Goal: Information Seeking & Learning: Learn about a topic

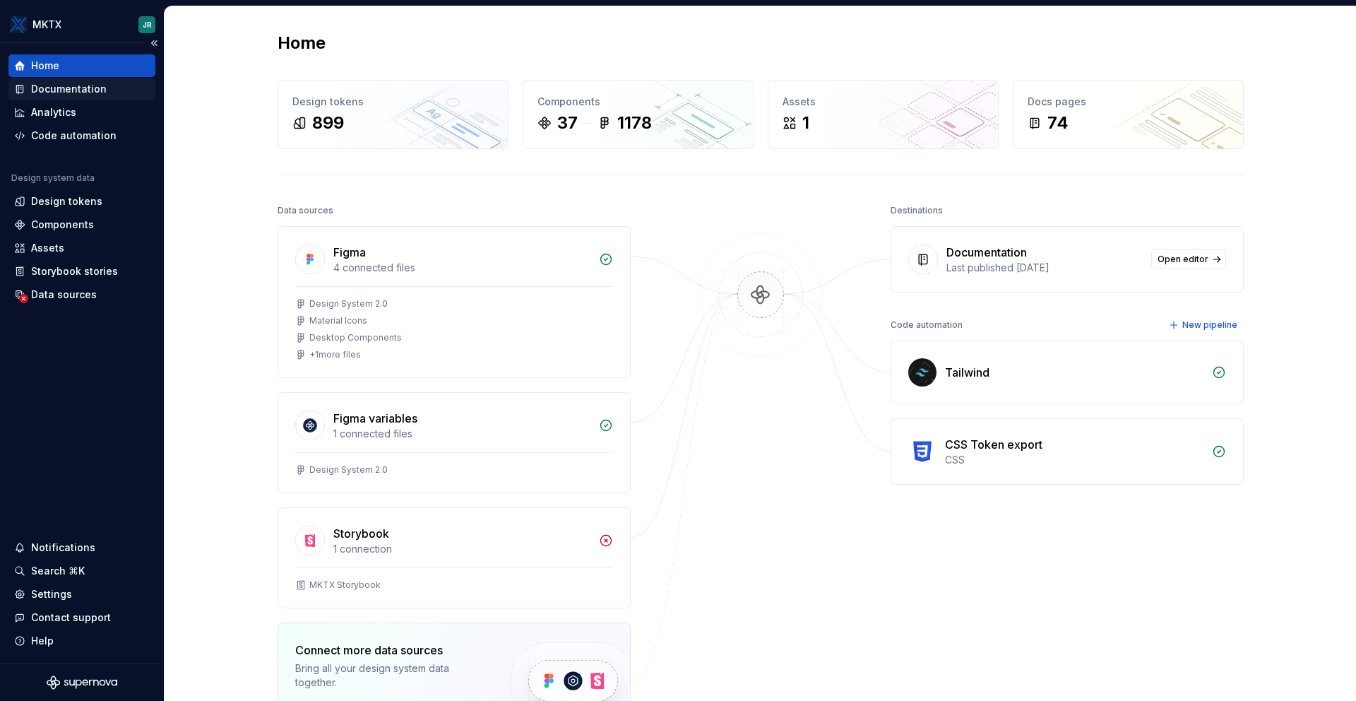
click at [81, 87] on div "Documentation" at bounding box center [69, 89] width 76 height 14
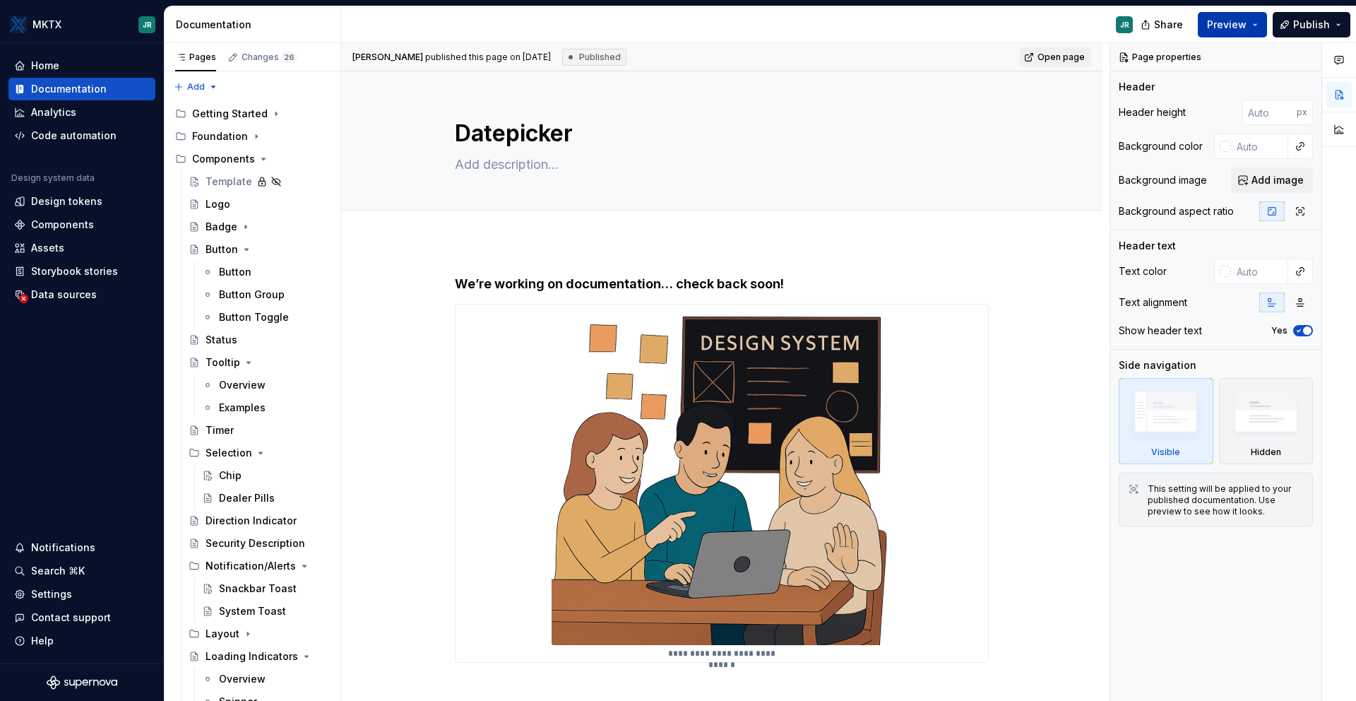
click at [1263, 28] on button "Preview" at bounding box center [1232, 24] width 69 height 25
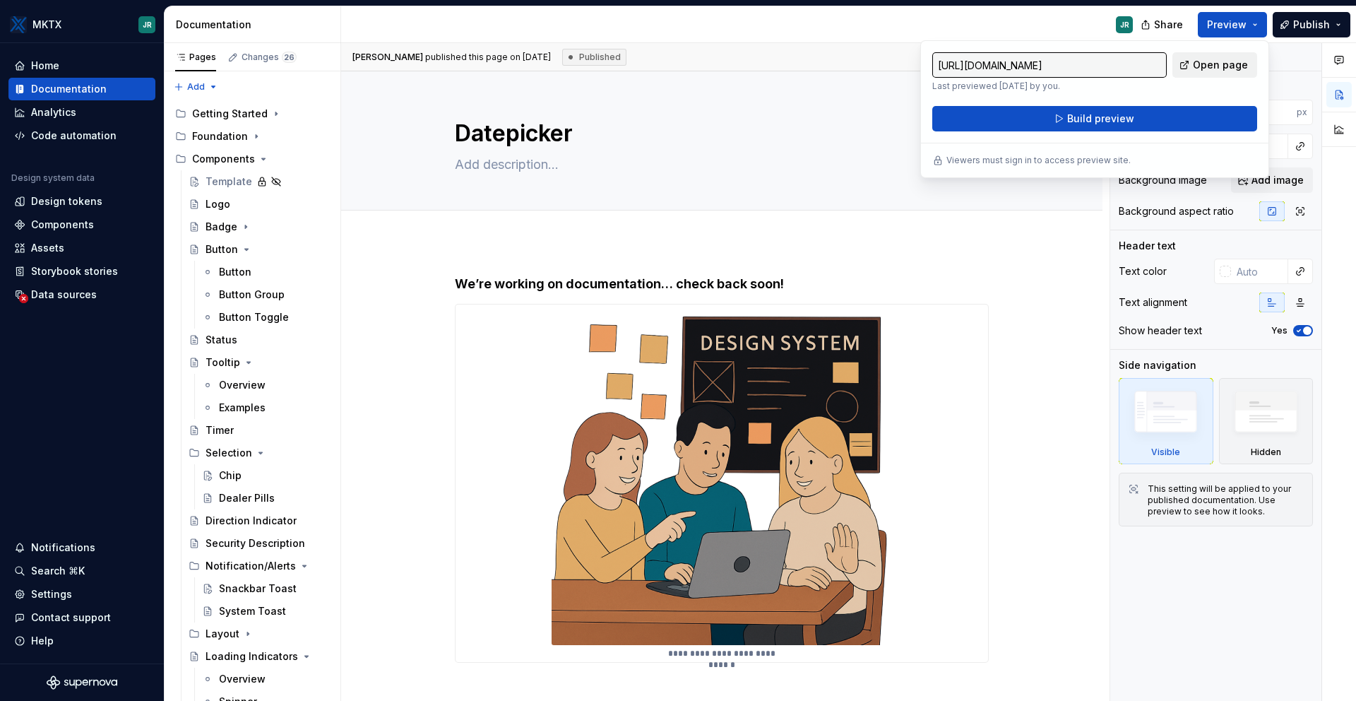
click at [1225, 66] on span "Open page" at bounding box center [1220, 65] width 55 height 14
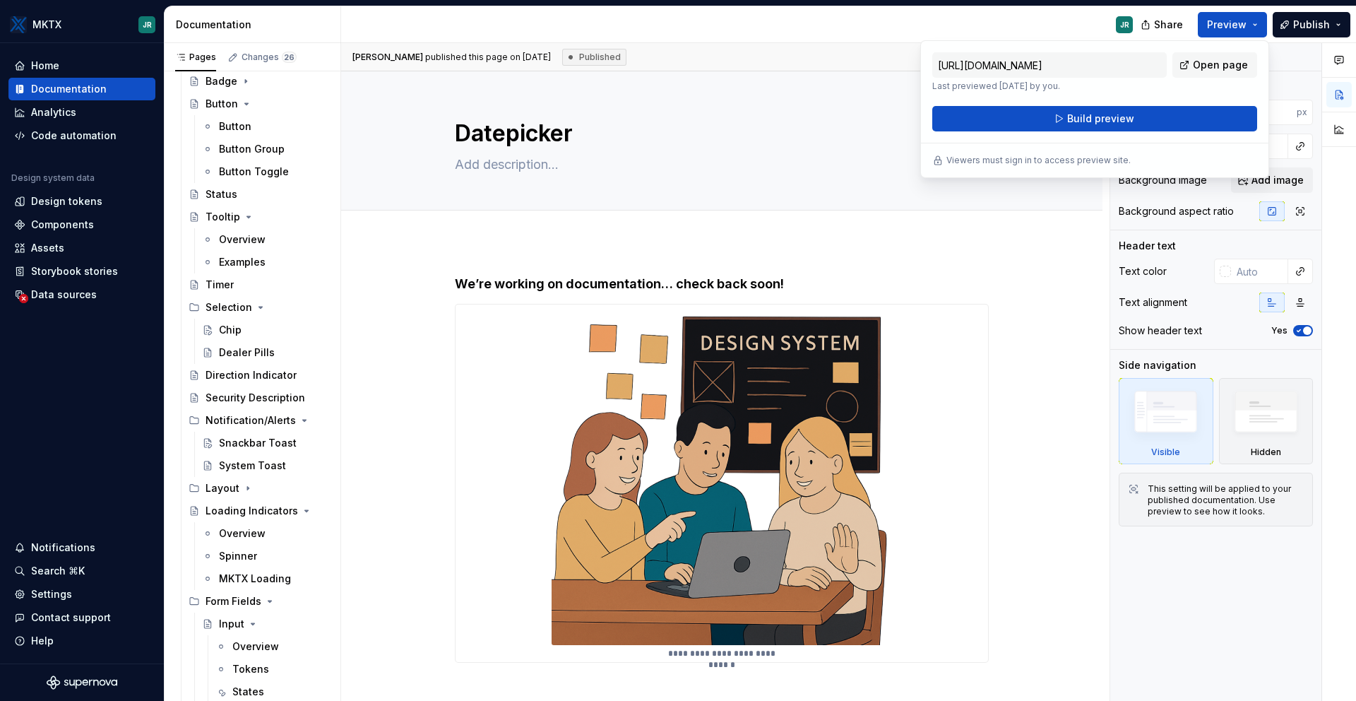
scroll to position [151, 0]
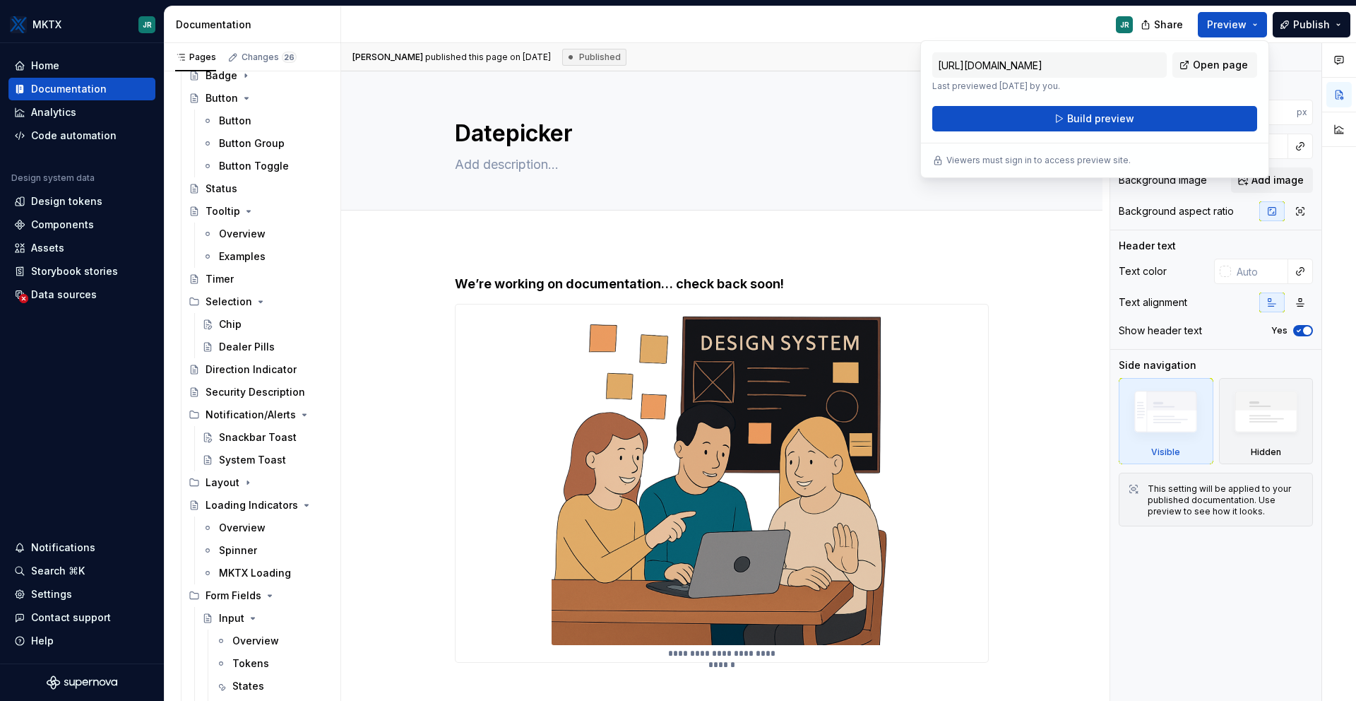
click at [1026, 32] on div "JR" at bounding box center [742, 24] width 803 height 37
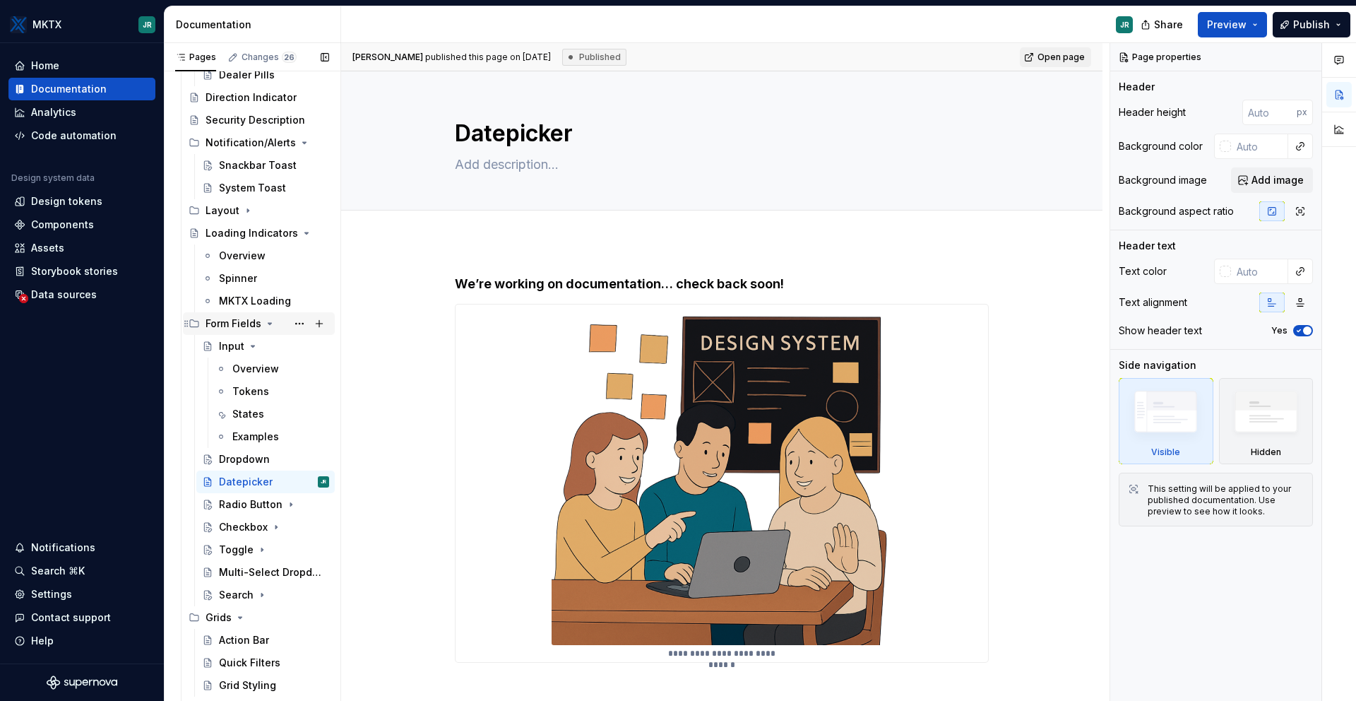
scroll to position [429, 0]
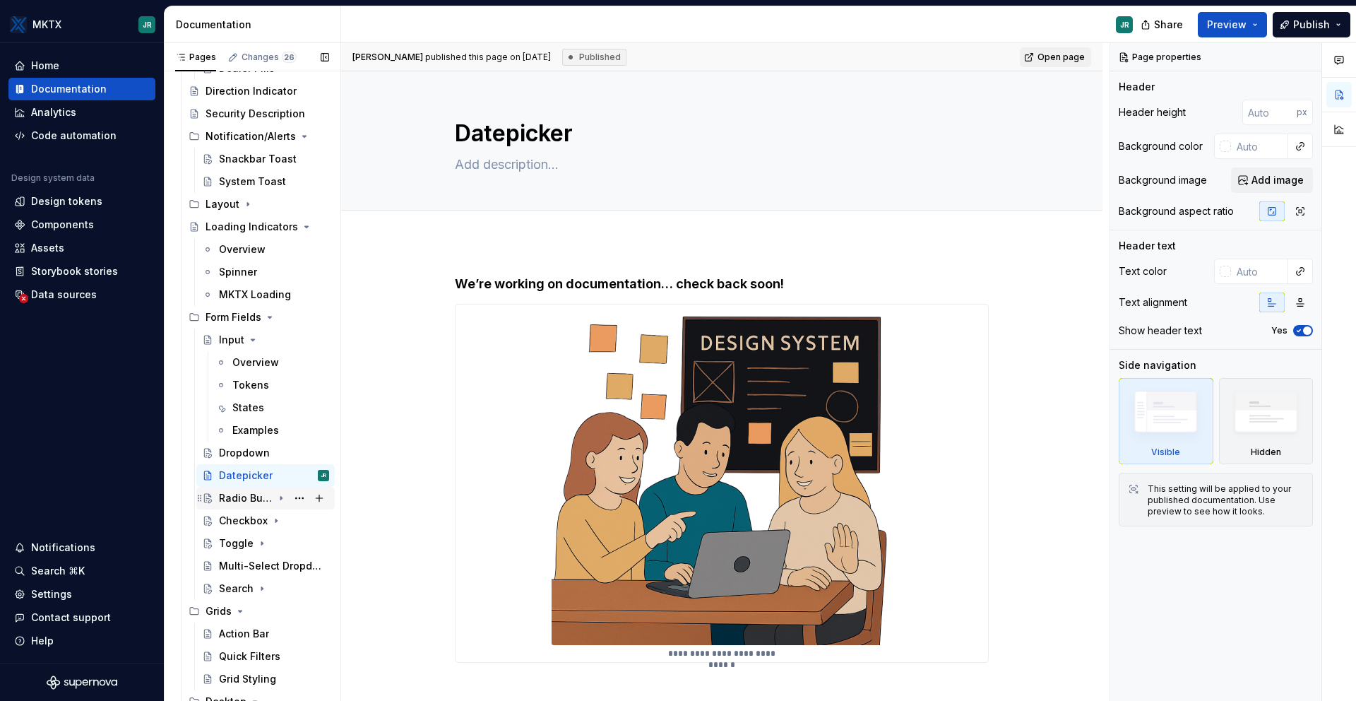
click at [251, 498] on div "Radio Button" at bounding box center [246, 498] width 54 height 14
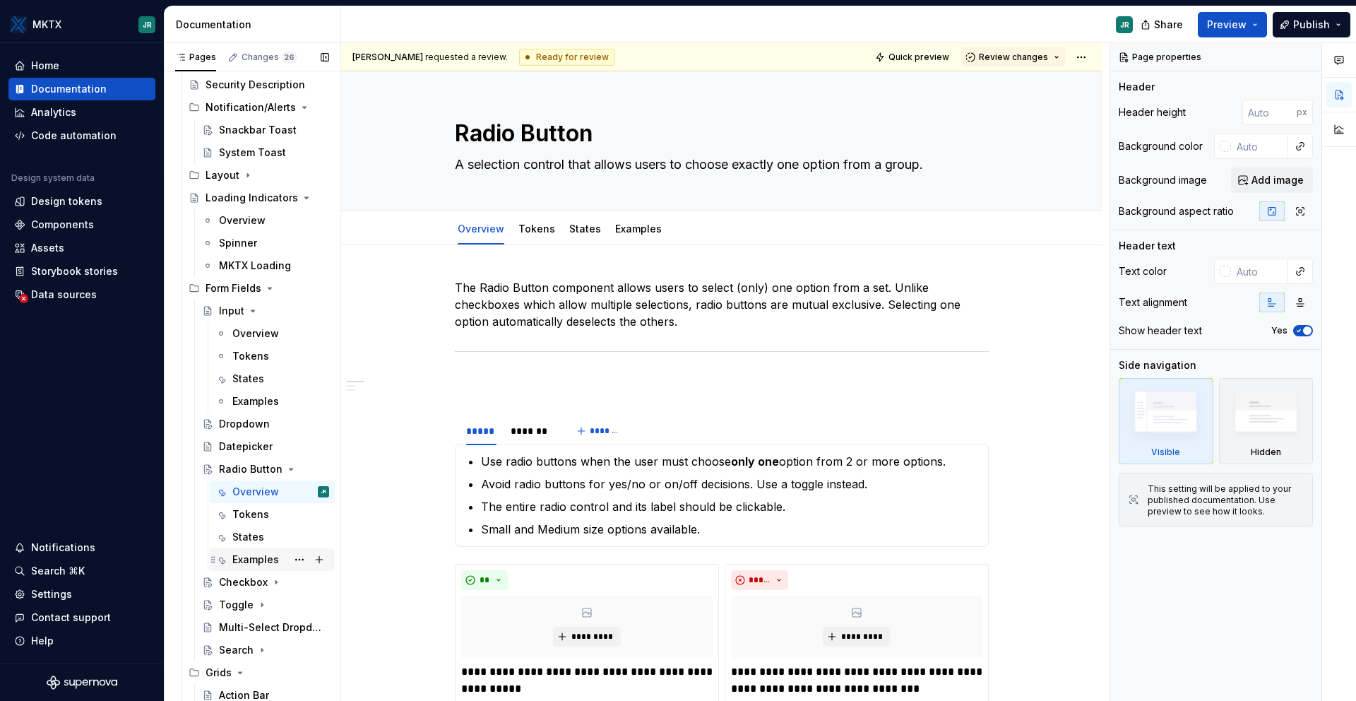
scroll to position [459, 0]
click at [237, 580] on div "Checkbox" at bounding box center [243, 581] width 49 height 14
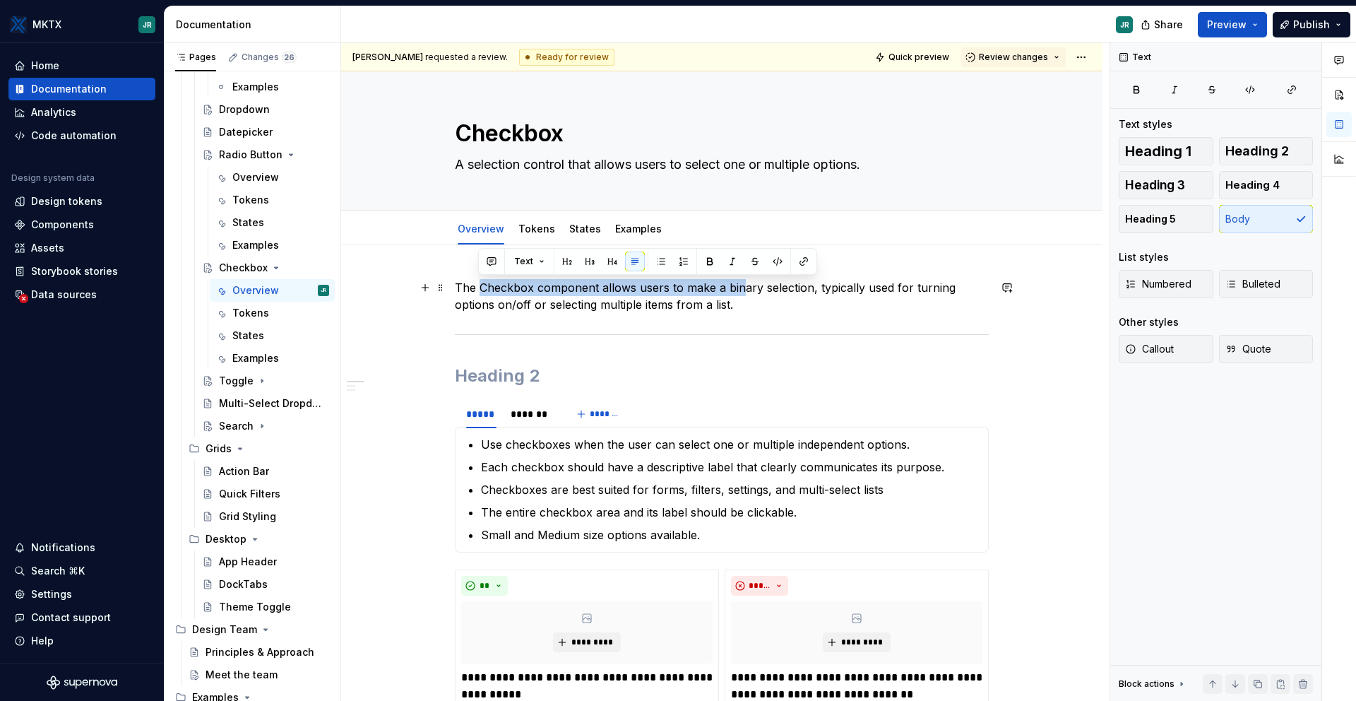
drag, startPoint x: 479, startPoint y: 290, endPoint x: 742, endPoint y: 288, distance: 263.5
click at [742, 288] on p "The Checkbox component allows users to make a binary selection, typically used …" at bounding box center [722, 296] width 534 height 34
click at [745, 296] on p "The Checkbox component allows users to make a binary selection, typically used …" at bounding box center [722, 296] width 534 height 34
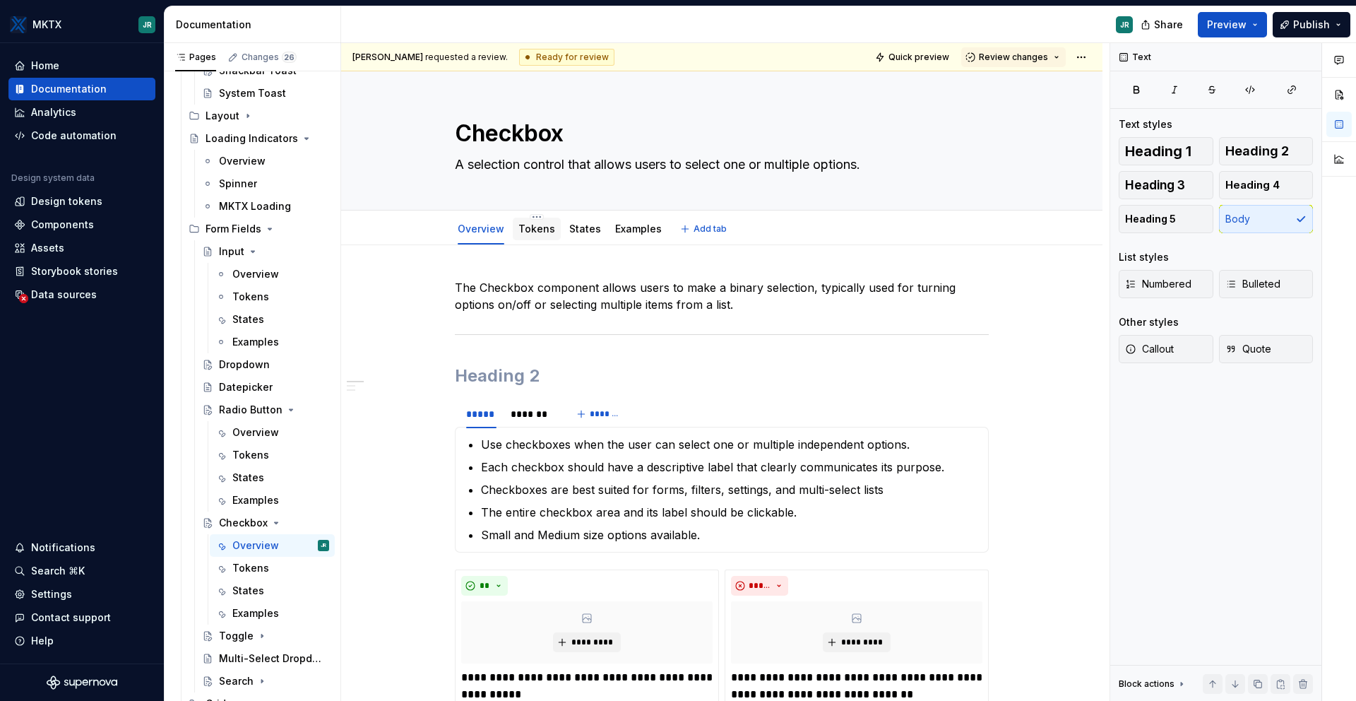
click at [513, 224] on div "Tokens" at bounding box center [537, 229] width 48 height 23
click at [542, 229] on link "Tokens" at bounding box center [536, 228] width 37 height 12
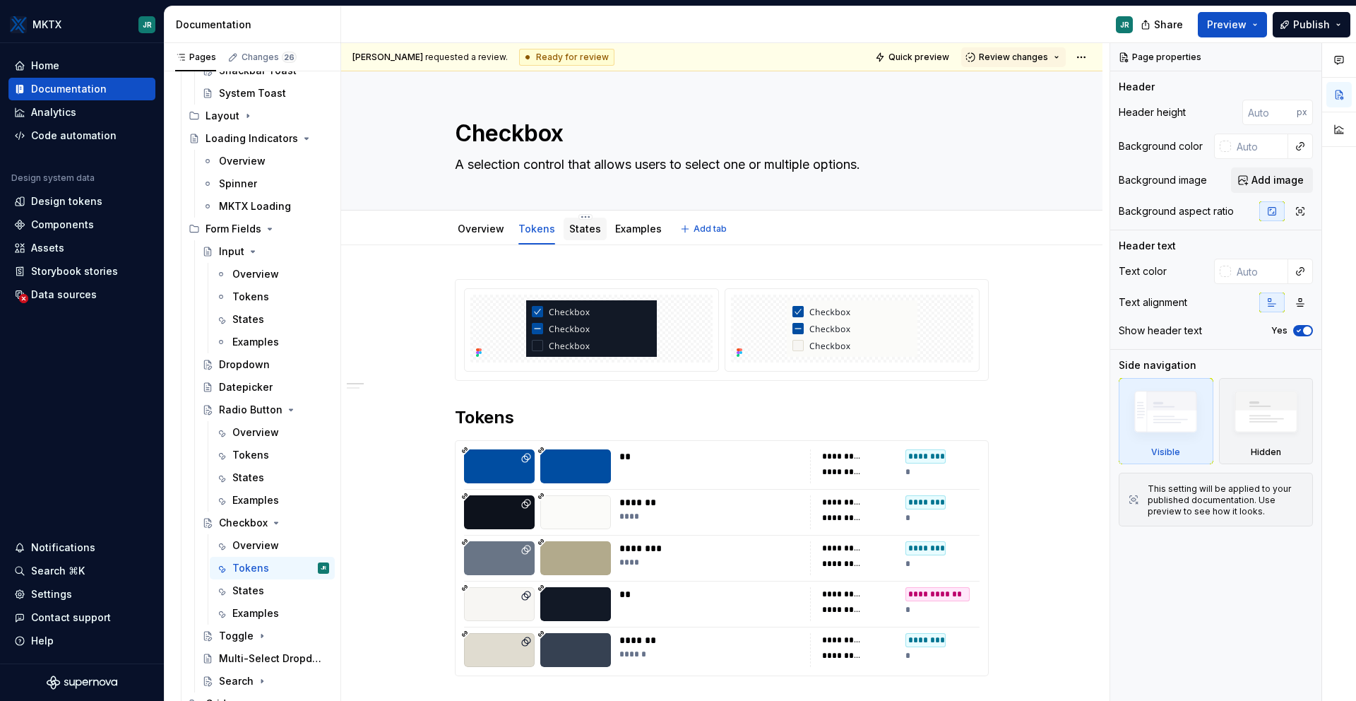
click at [579, 222] on div "States" at bounding box center [585, 229] width 32 height 14
click at [581, 227] on link "States" at bounding box center [585, 228] width 32 height 12
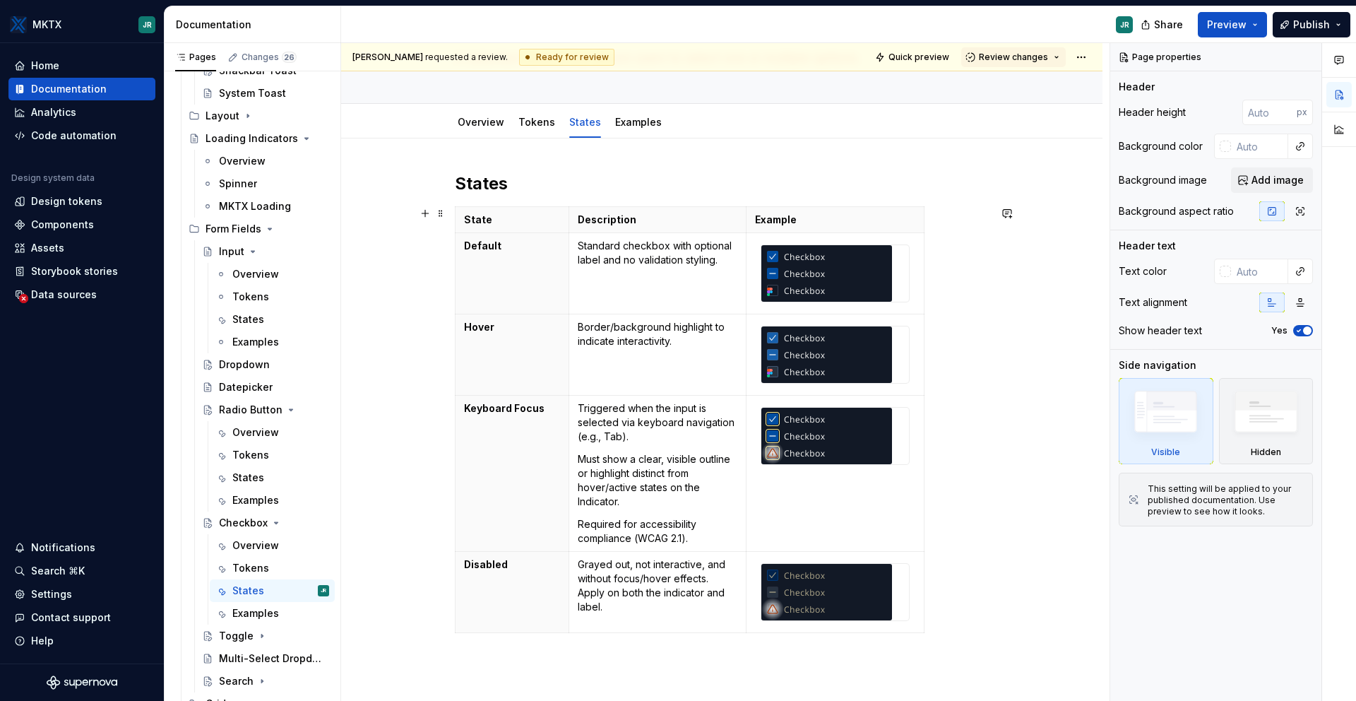
scroll to position [124, 0]
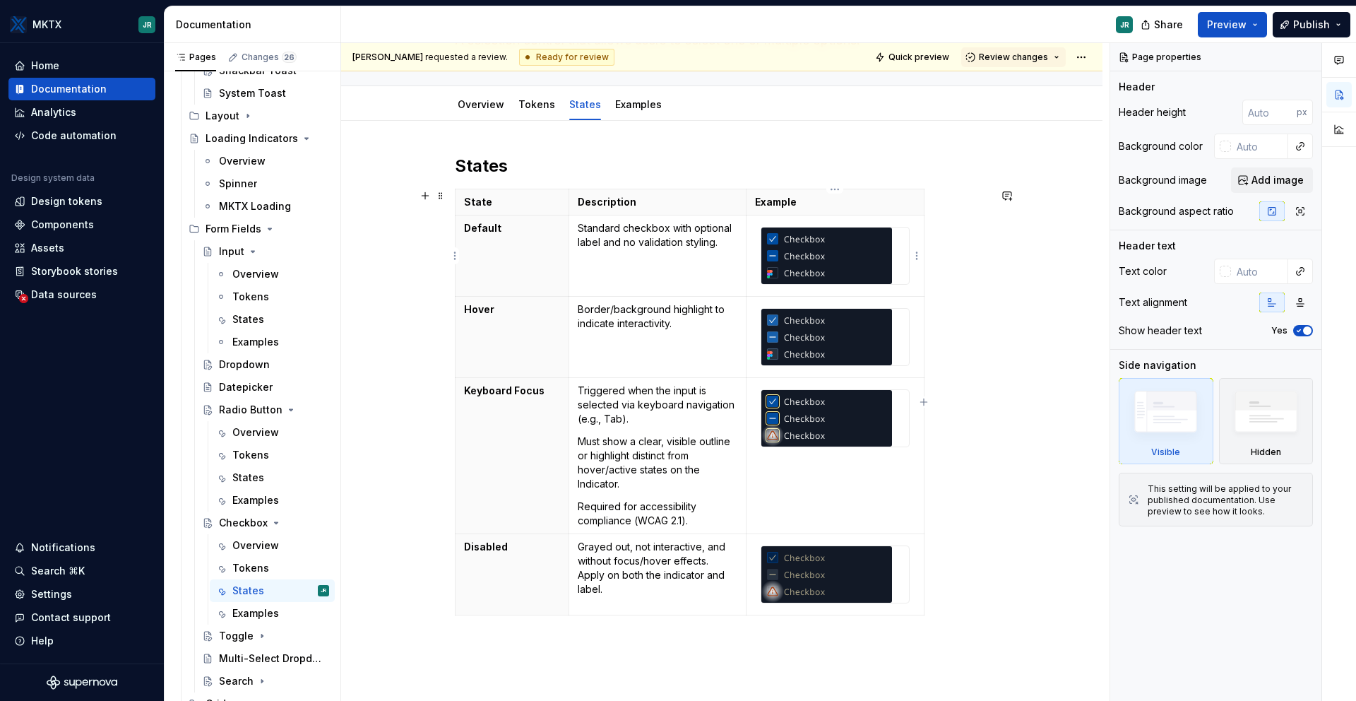
click at [815, 259] on img at bounding box center [826, 255] width 131 height 57
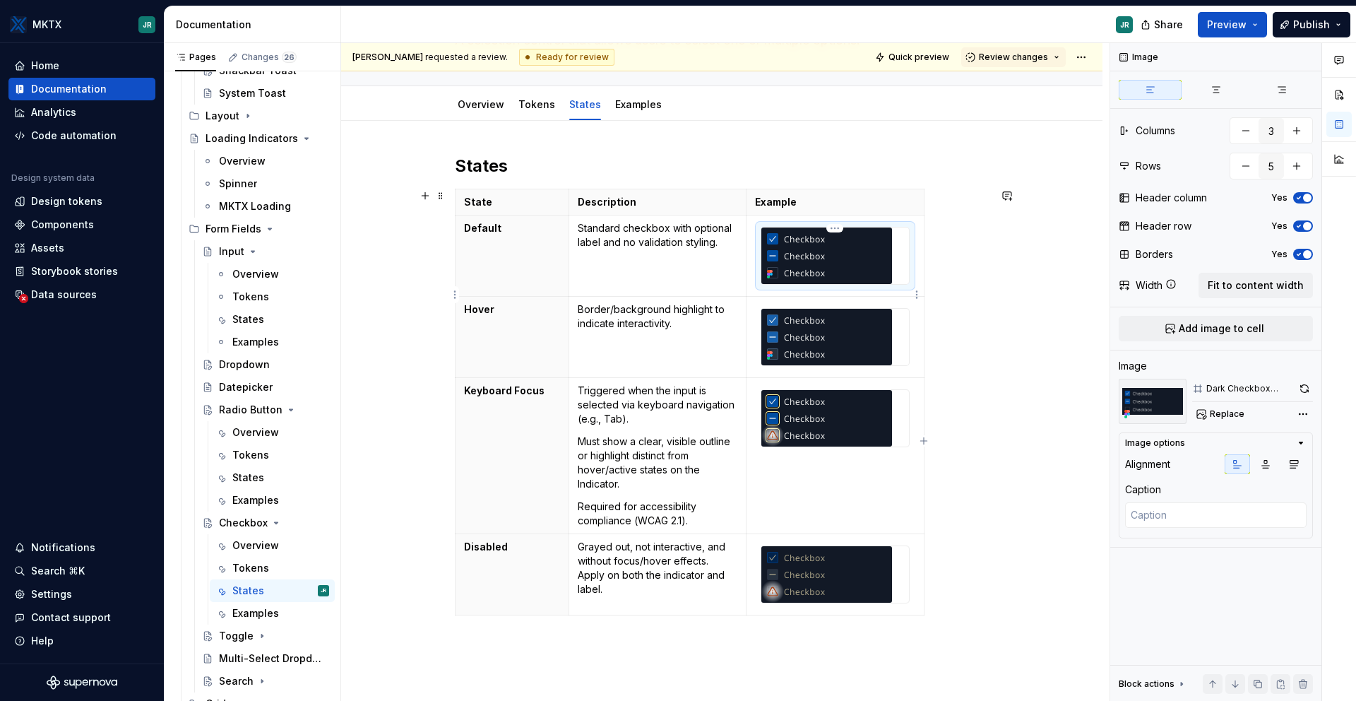
scroll to position [0, 0]
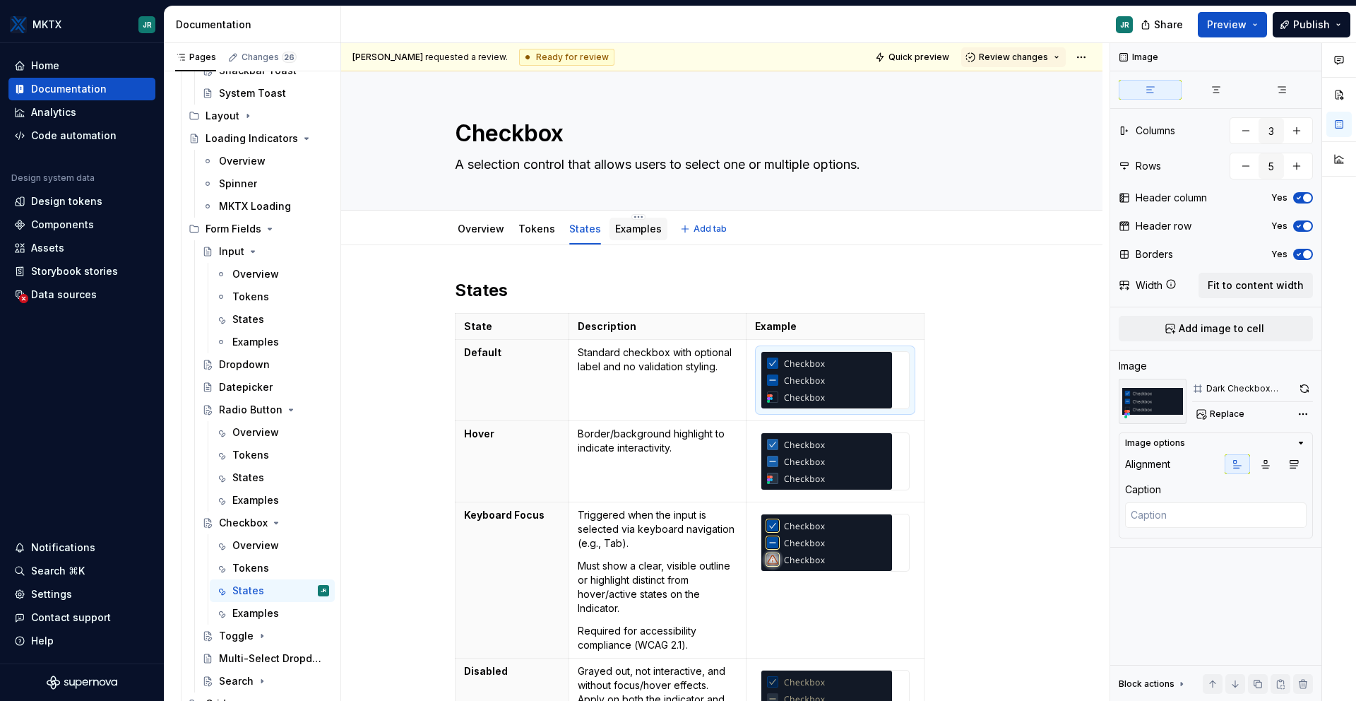
click at [631, 239] on div "Examples" at bounding box center [639, 229] width 58 height 23
click at [482, 238] on div "Overview" at bounding box center [481, 229] width 58 height 23
click at [489, 230] on link "Overview" at bounding box center [481, 228] width 47 height 12
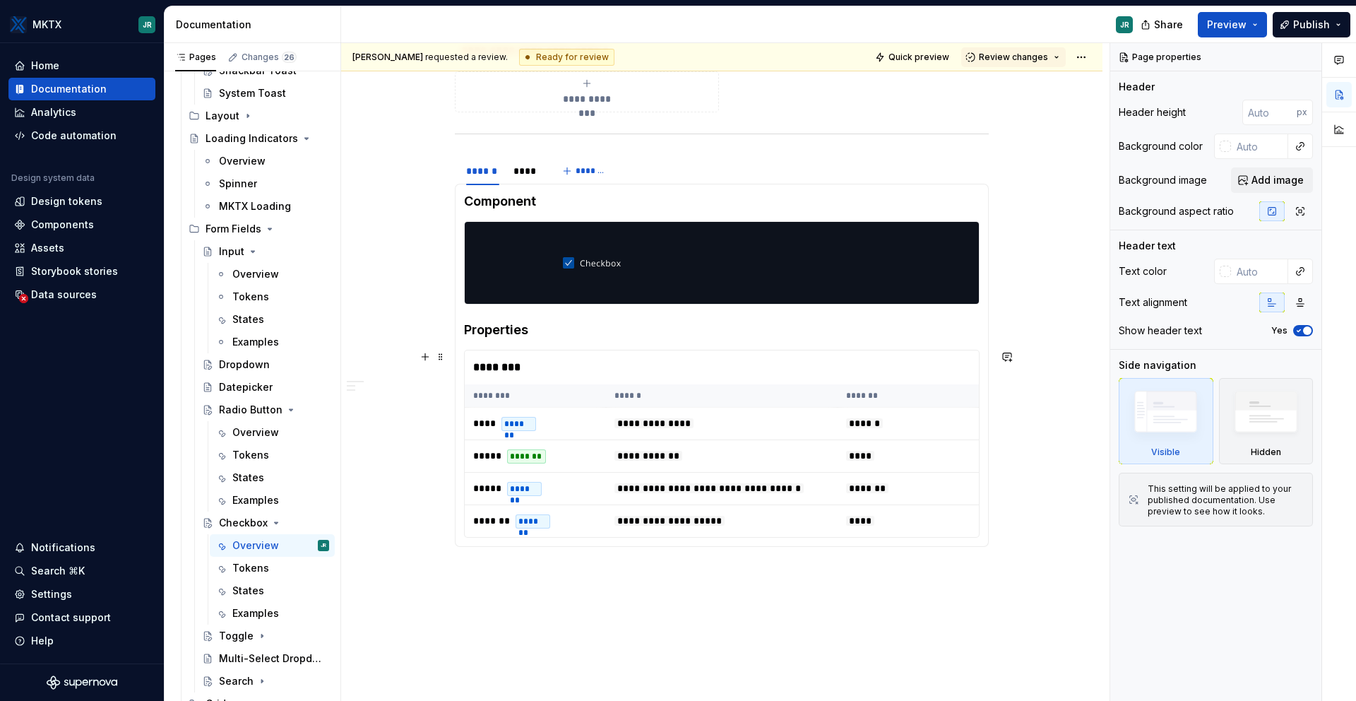
scroll to position [827, 0]
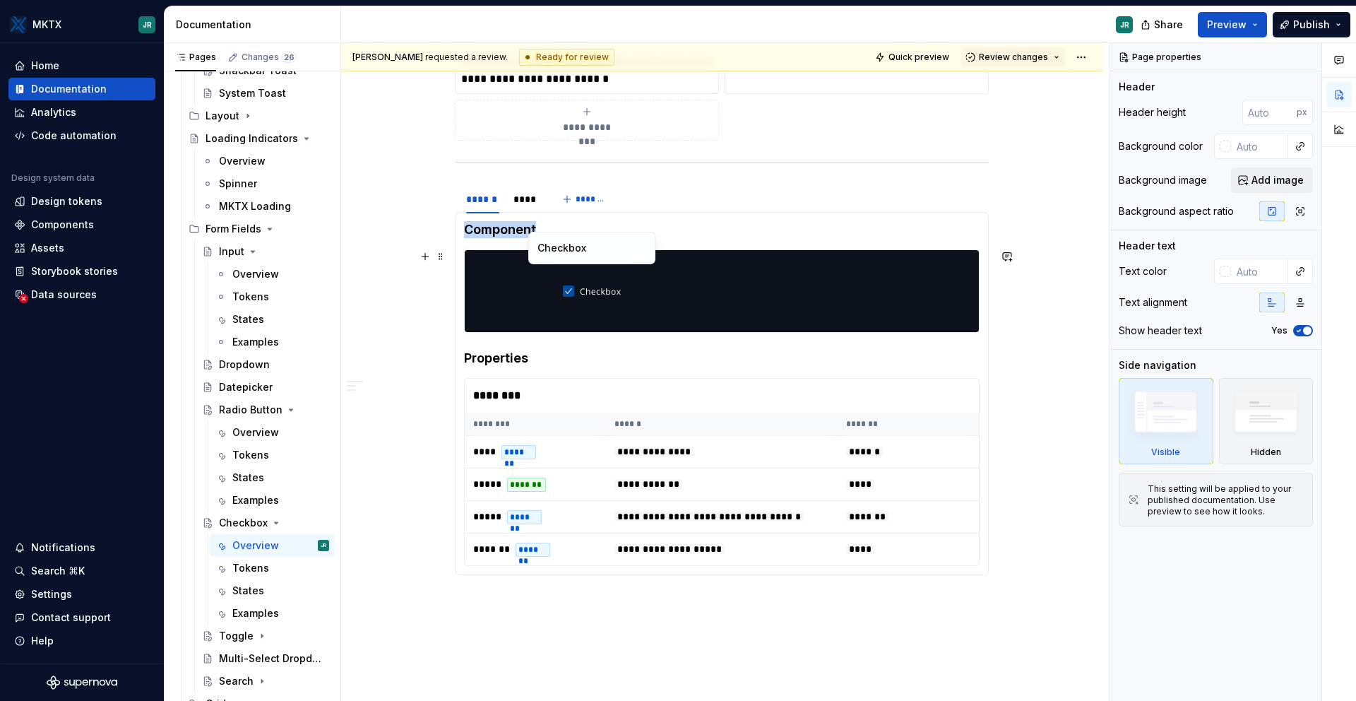
click at [569, 295] on img at bounding box center [592, 291] width 59 height 71
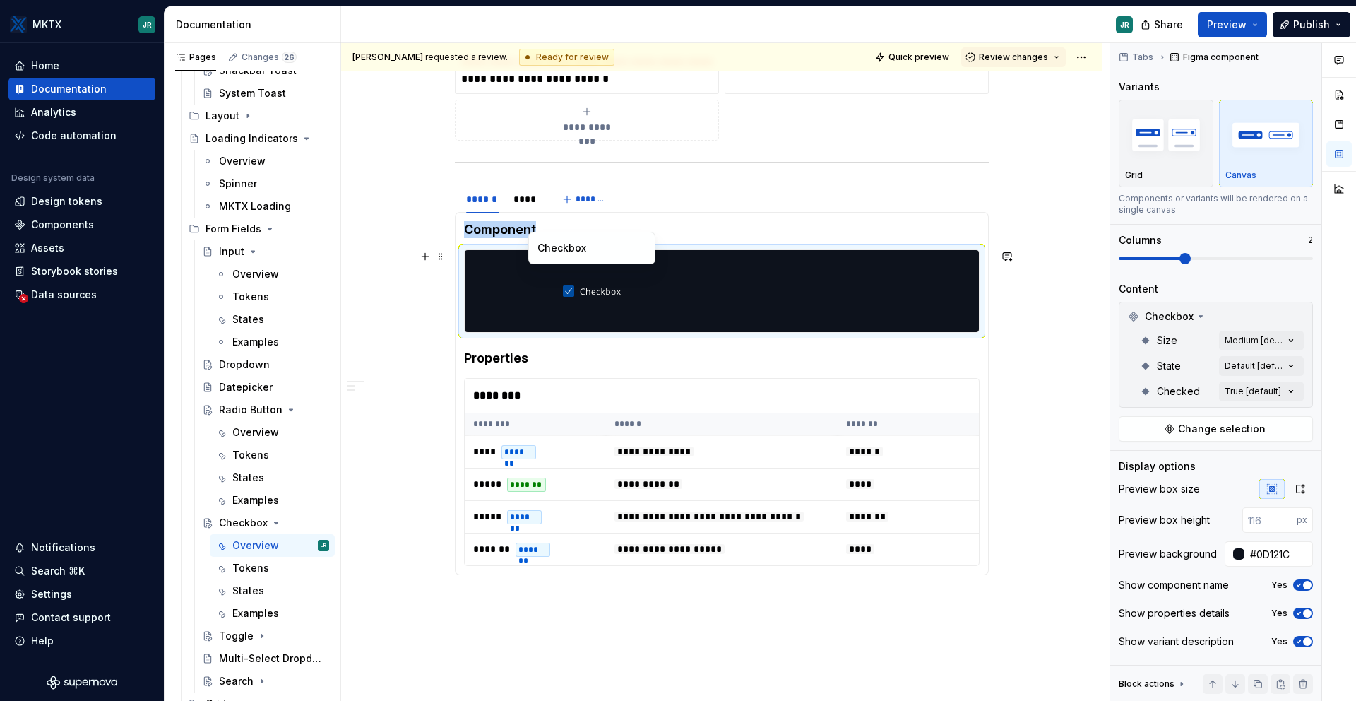
click at [638, 301] on div at bounding box center [592, 291] width 254 height 82
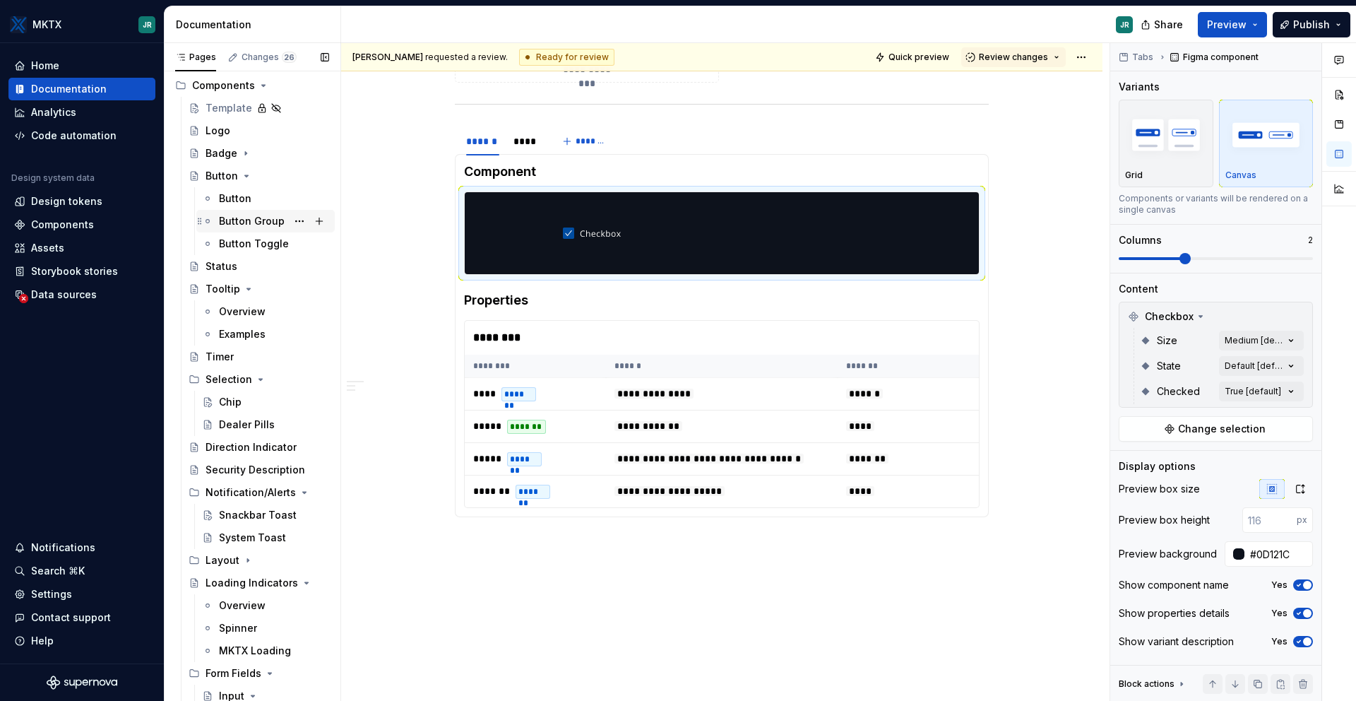
scroll to position [72, 0]
click at [225, 199] on div "Button" at bounding box center [235, 200] width 32 height 14
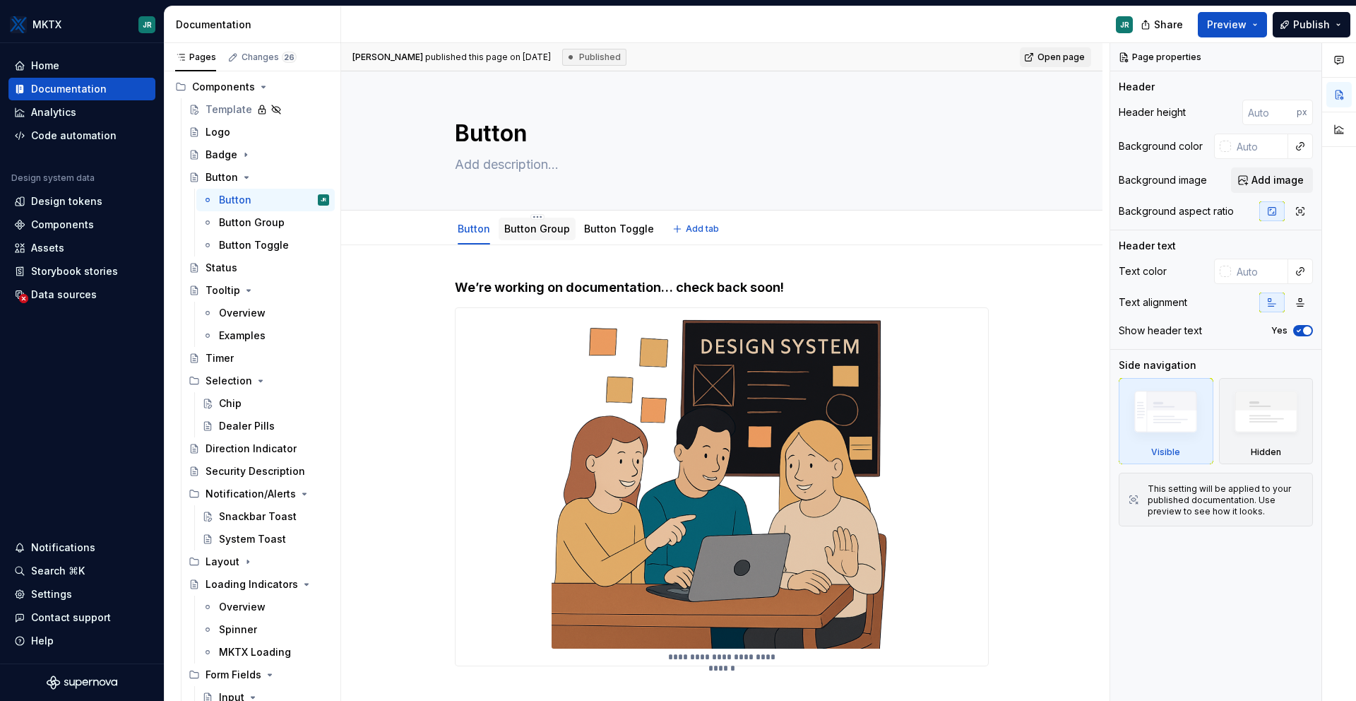
click at [523, 234] on link "Button Group" at bounding box center [537, 228] width 66 height 12
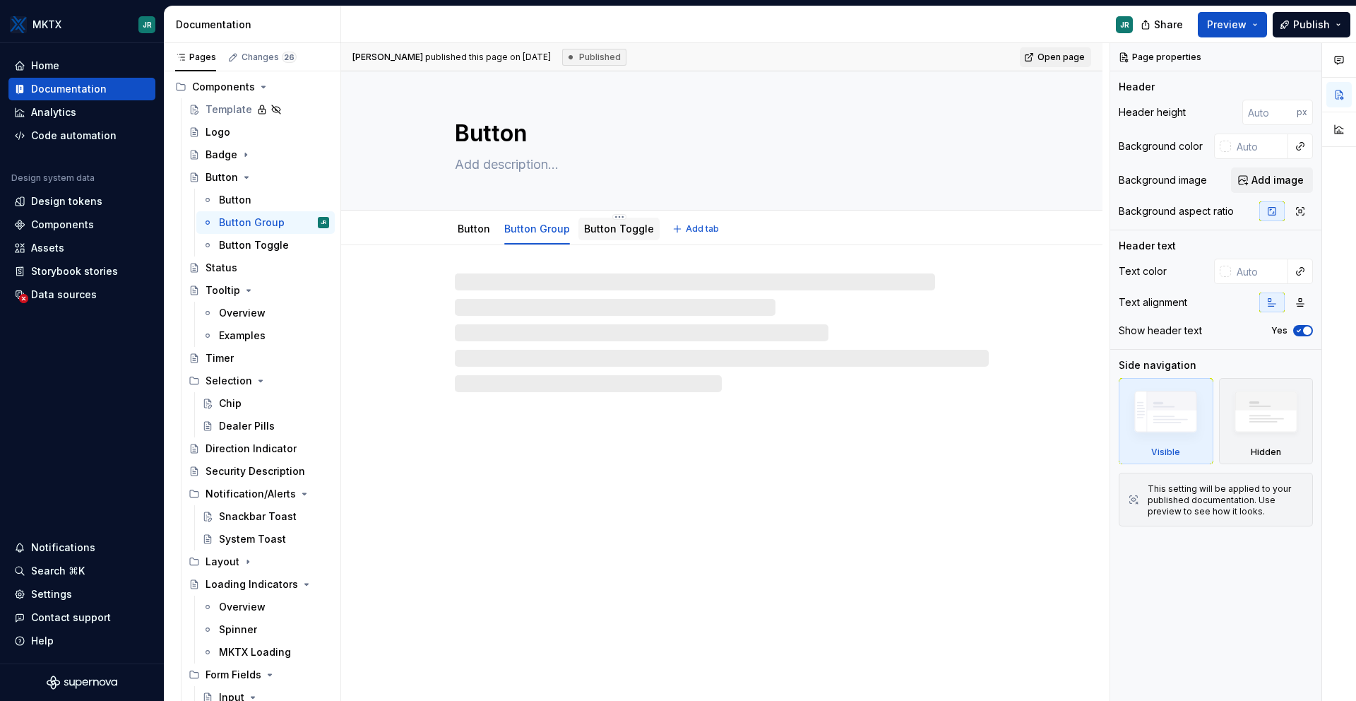
click at [634, 239] on div "Button Toggle" at bounding box center [618, 229] width 81 height 23
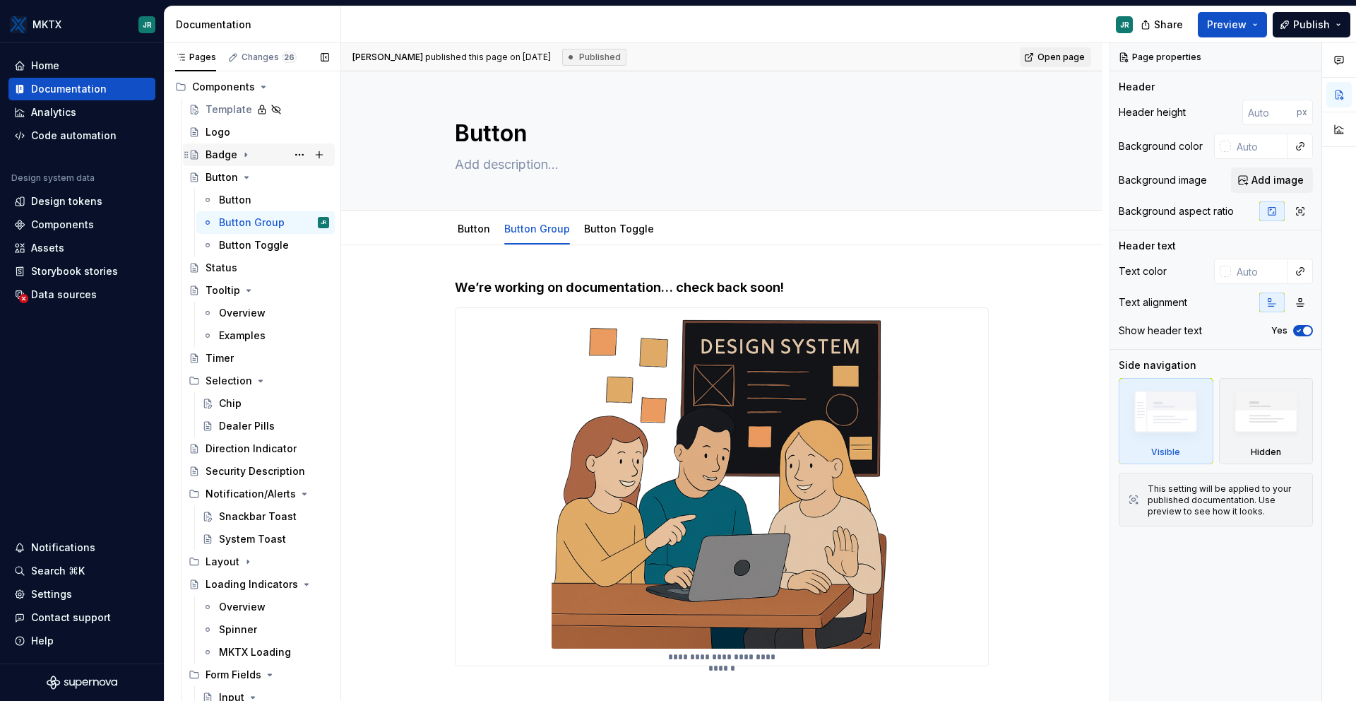
scroll to position [75, 0]
click at [223, 270] on div "Status" at bounding box center [222, 265] width 32 height 14
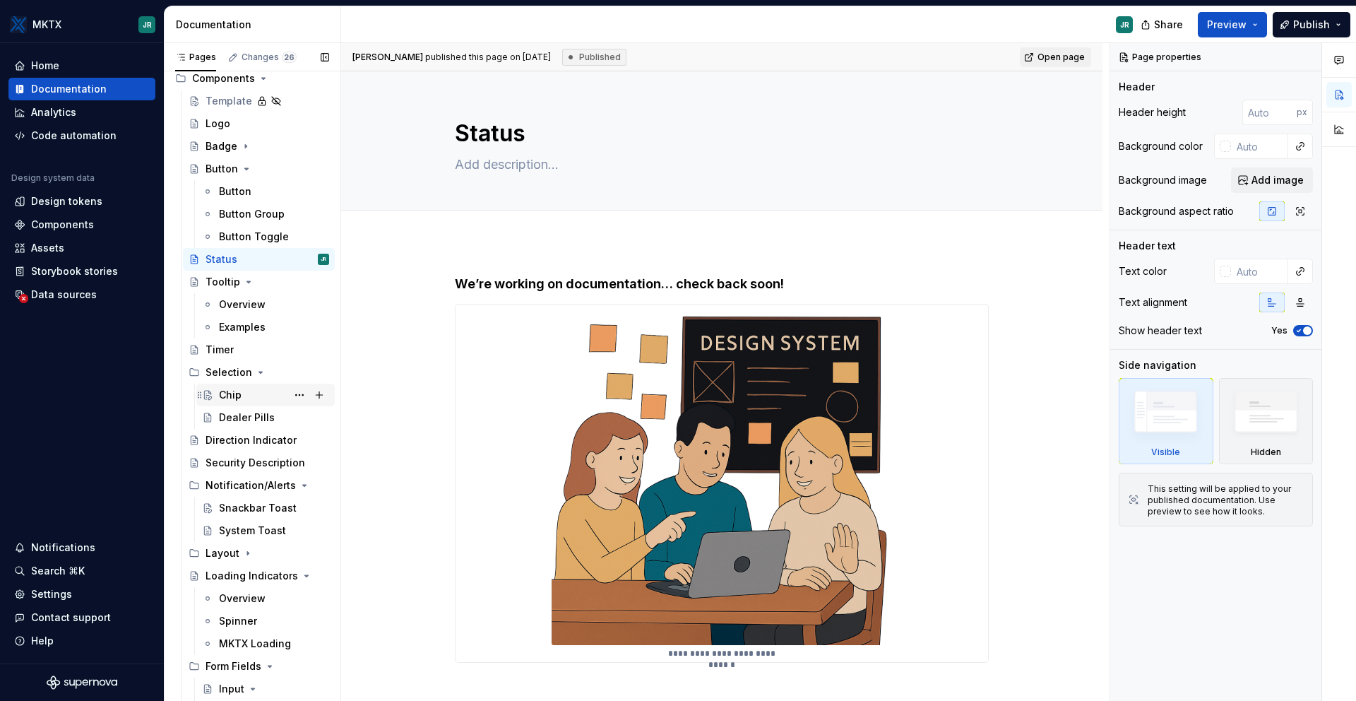
scroll to position [82, 0]
click at [244, 388] on div "Chip" at bounding box center [274, 394] width 110 height 20
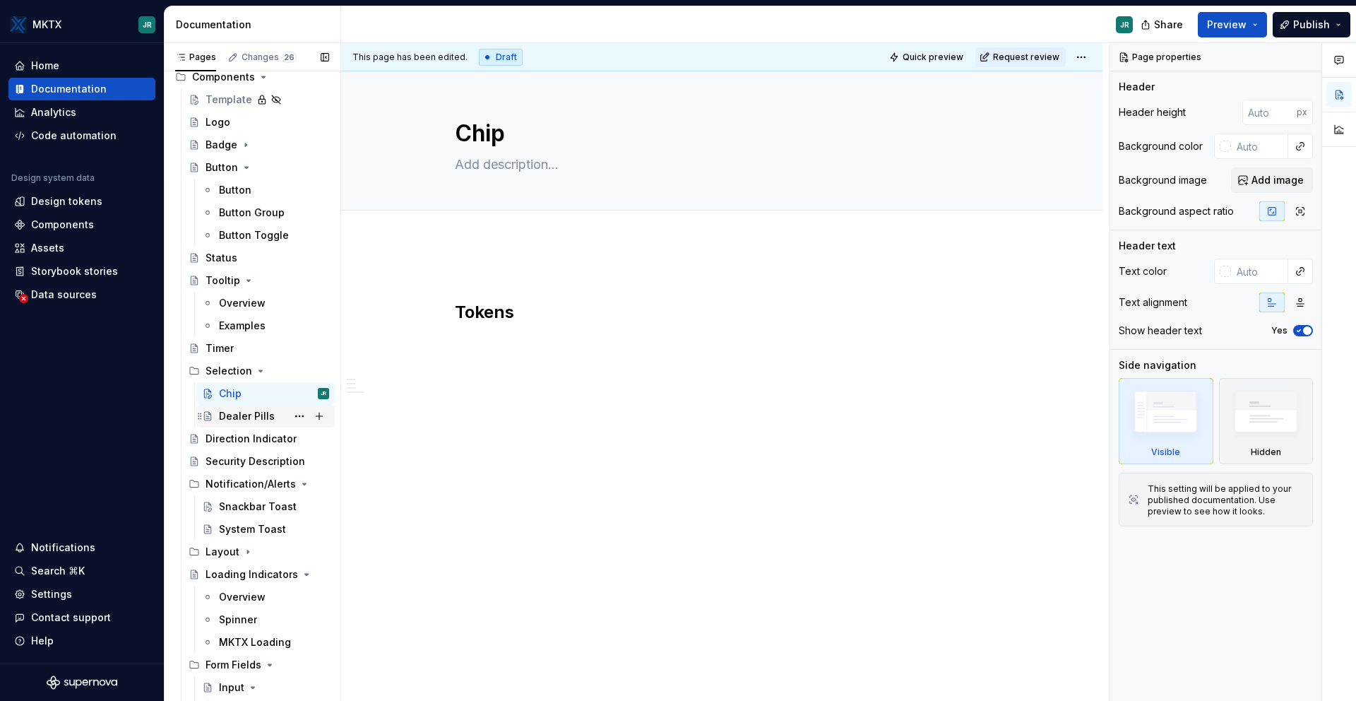
click at [240, 420] on div "Dealer Pills" at bounding box center [247, 416] width 56 height 14
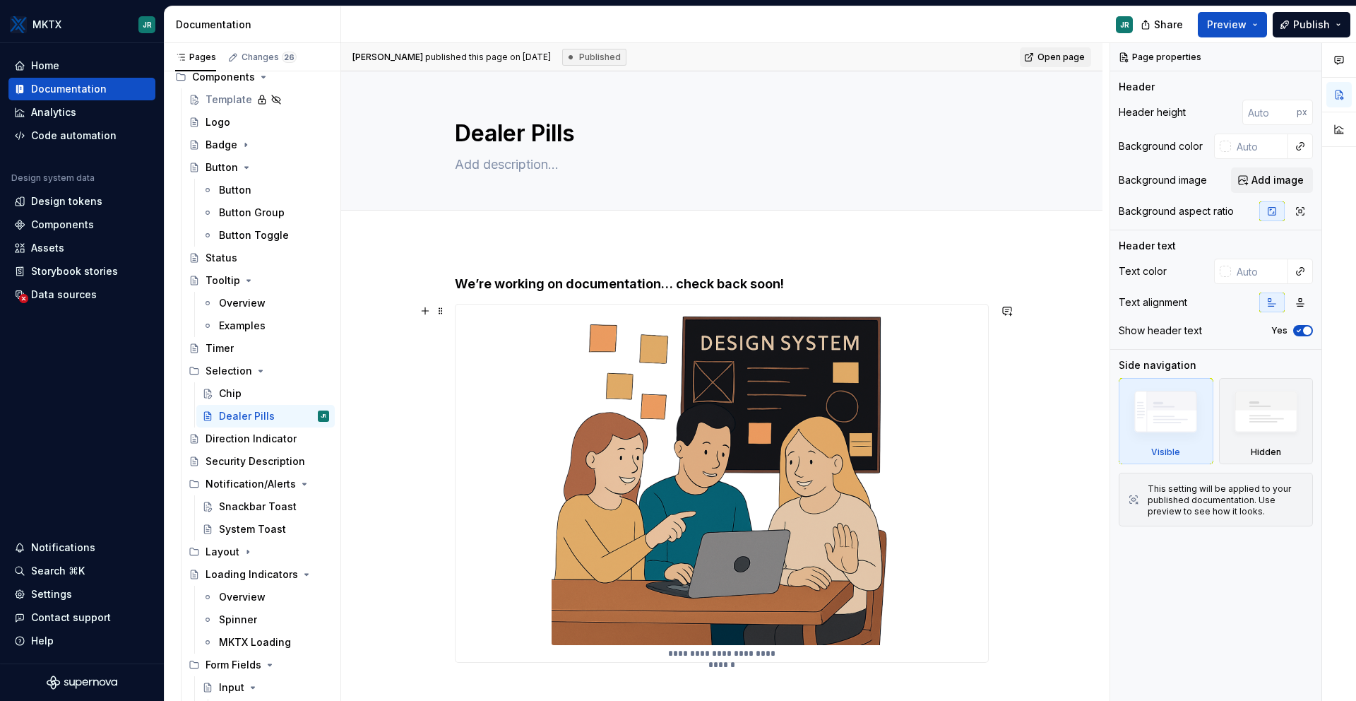
scroll to position [189, 0]
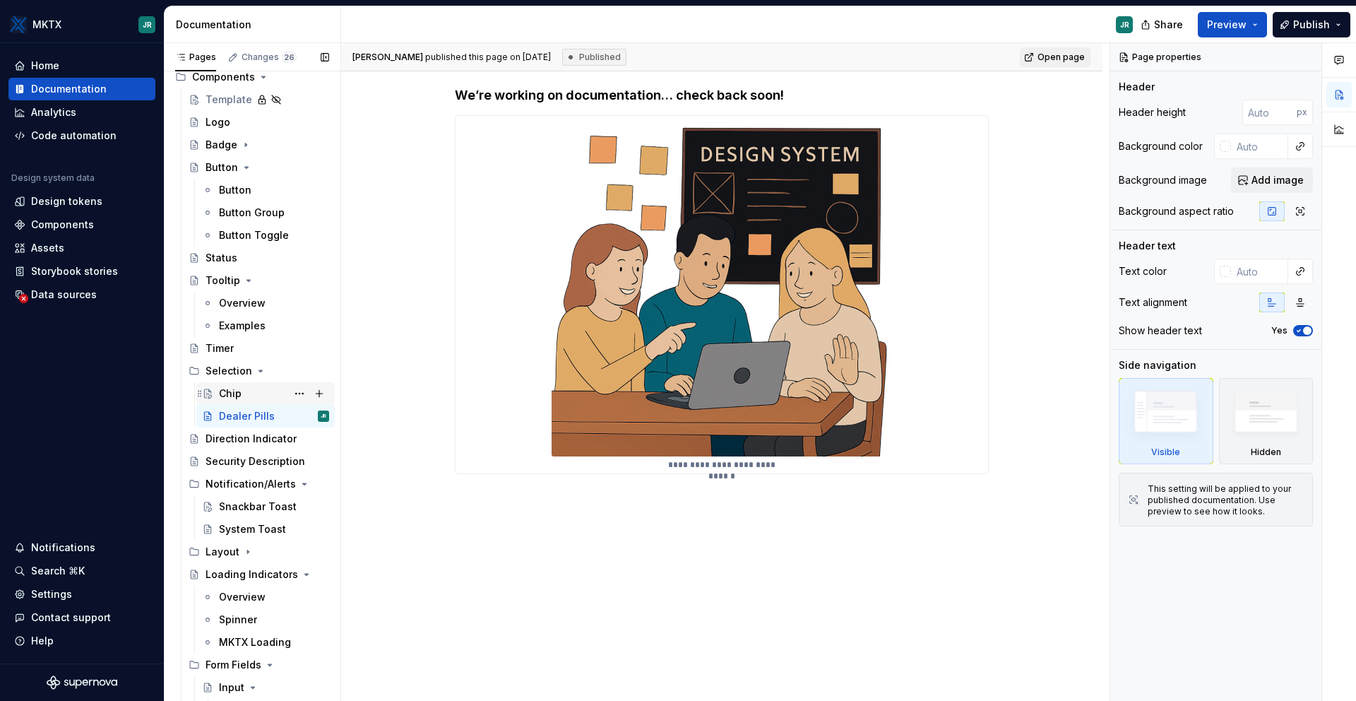
click at [245, 398] on div "Chip" at bounding box center [274, 394] width 110 height 20
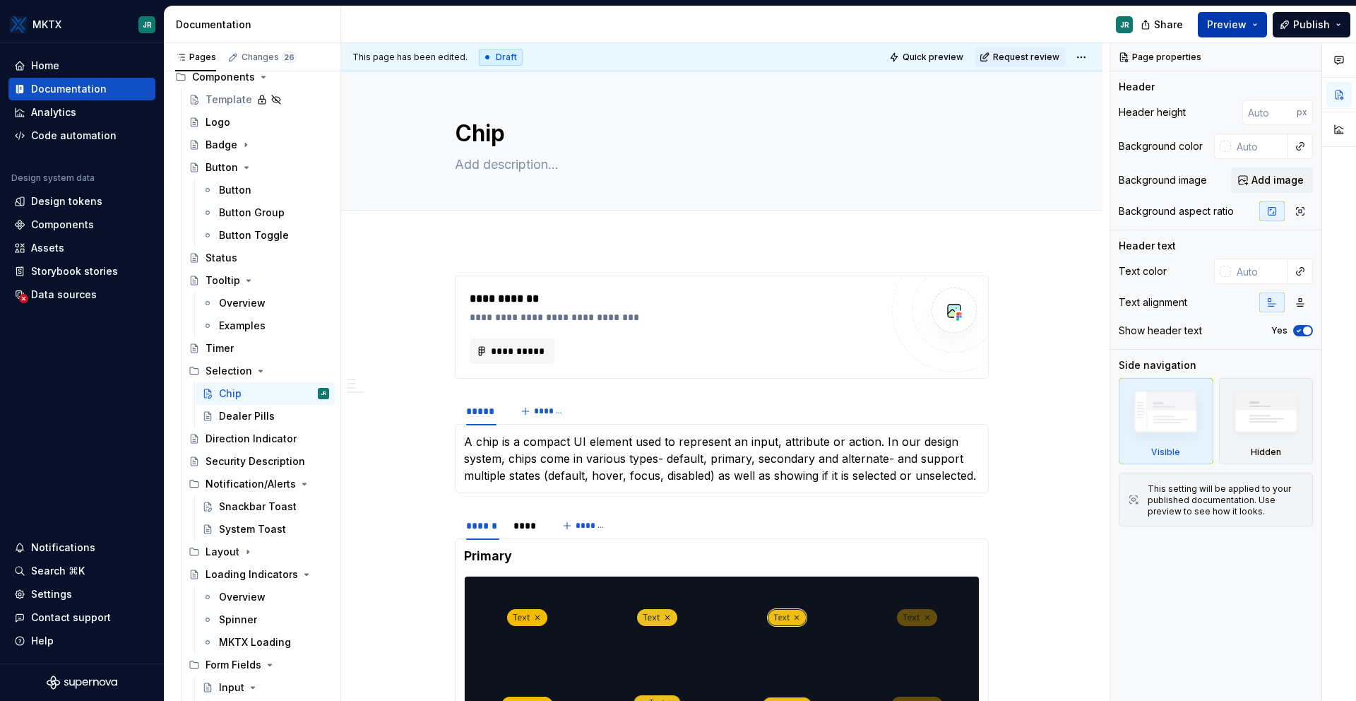
click at [1254, 22] on button "Preview" at bounding box center [1232, 24] width 69 height 25
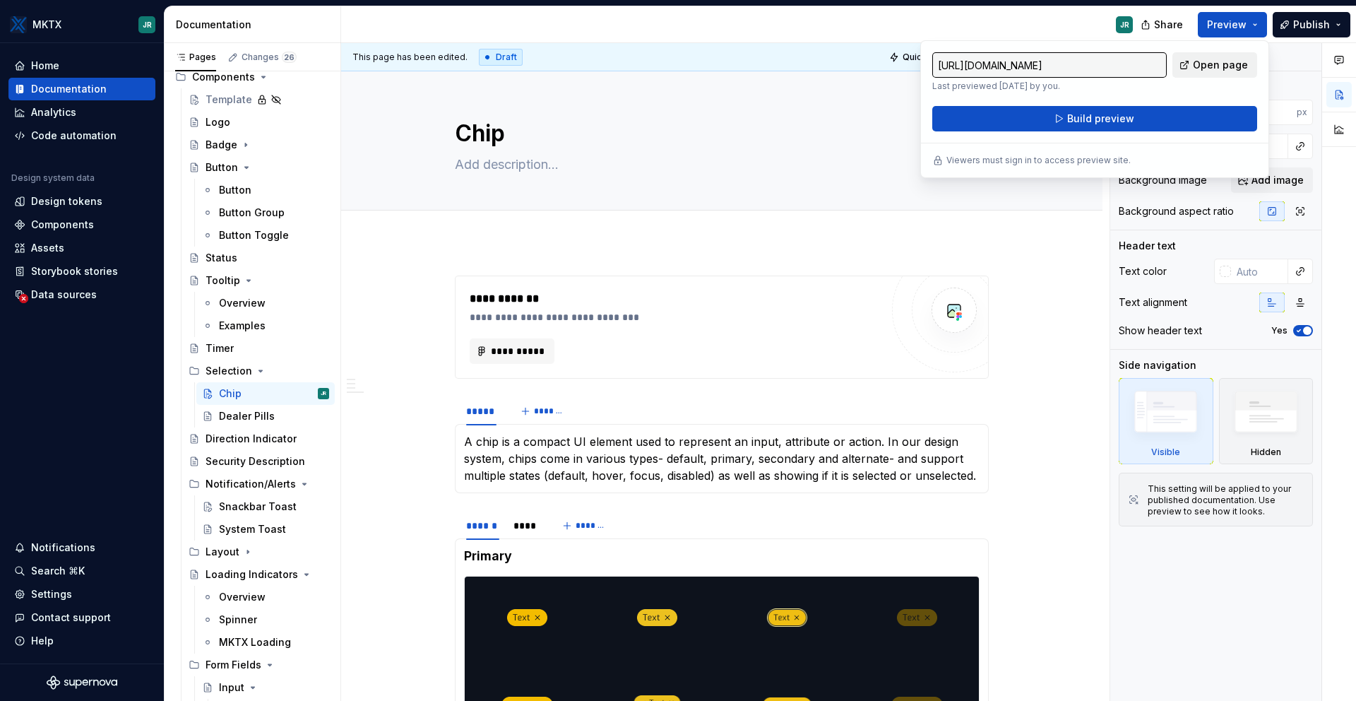
click at [1201, 71] on span "Open page" at bounding box center [1220, 65] width 55 height 14
type textarea "*"
